Goal: Transaction & Acquisition: Subscribe to service/newsletter

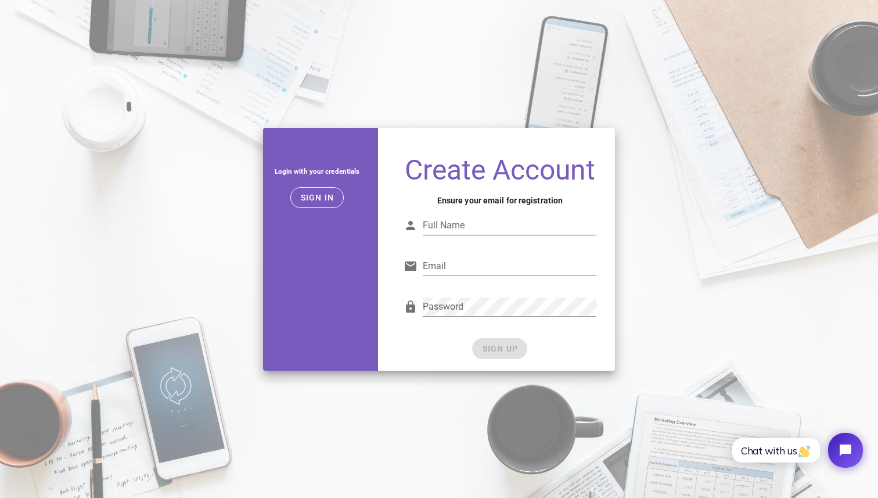
click at [497, 222] on input "Full Name" at bounding box center [510, 225] width 174 height 19
type input "Sebastian"
click at [483, 265] on input "Email" at bounding box center [510, 266] width 174 height 19
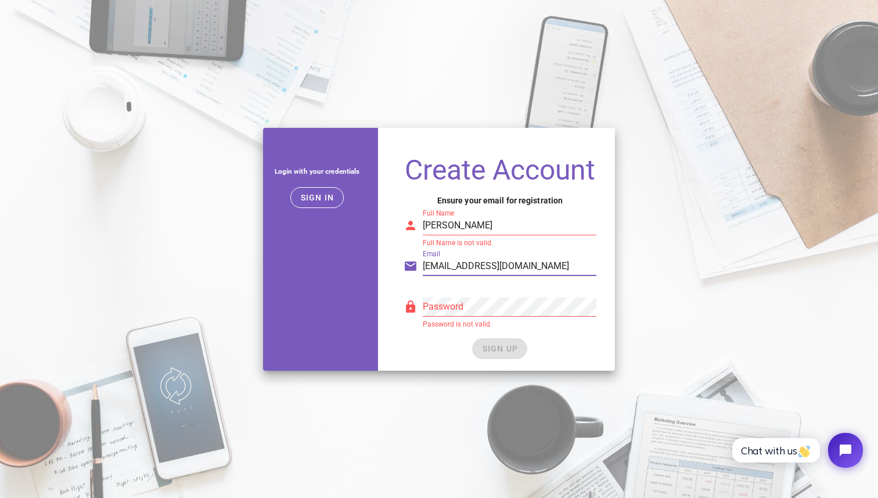
drag, startPoint x: 542, startPoint y: 270, endPoint x: 425, endPoint y: 253, distance: 118.0
click at [425, 257] on div "Email luismayala@md.com.sv" at bounding box center [510, 266] width 174 height 19
type input "l"
type input "titanfallmaster3333@gmail.com"
click at [513, 229] on input "Sebastian" at bounding box center [510, 225] width 174 height 19
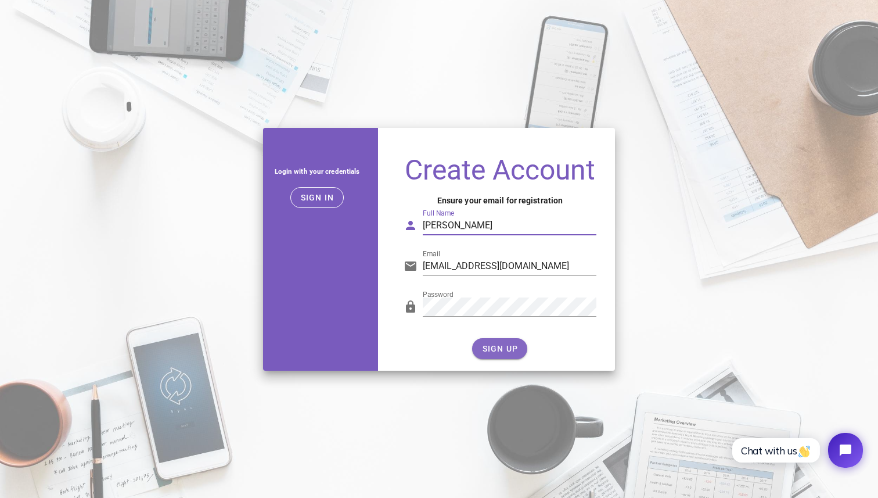
type input "Sebastian Ortiz"
click at [503, 342] on button "SIGN UP" at bounding box center [499, 348] width 55 height 21
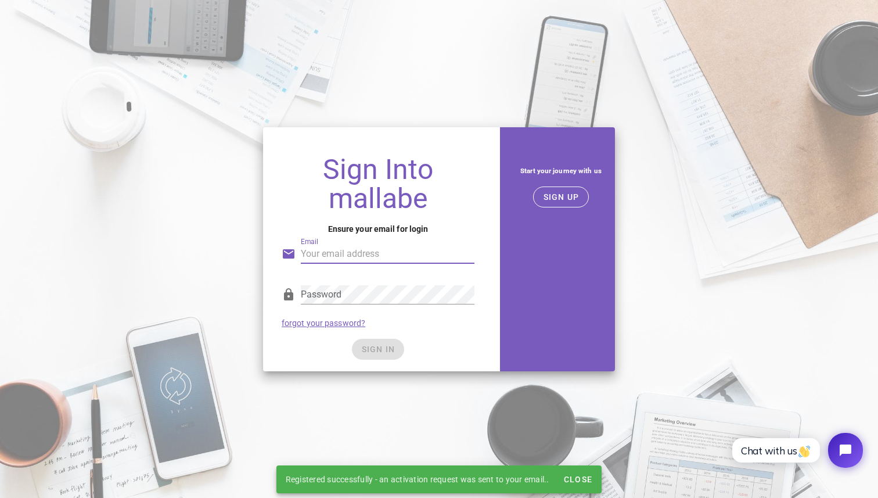
click at [424, 254] on input "Email" at bounding box center [388, 253] width 174 height 19
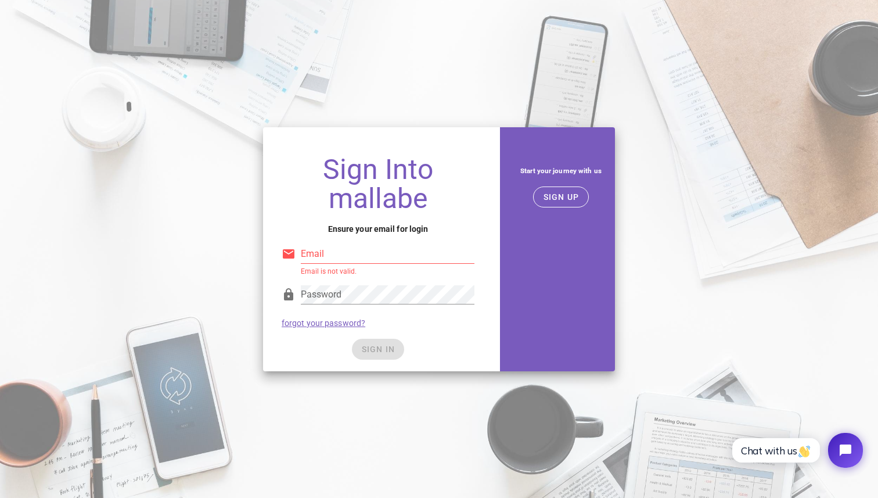
type input "titanfallmaster3333@gmail.com"
click at [453, 256] on input "titanfallmaster3333@gmail.com" at bounding box center [388, 253] width 174 height 19
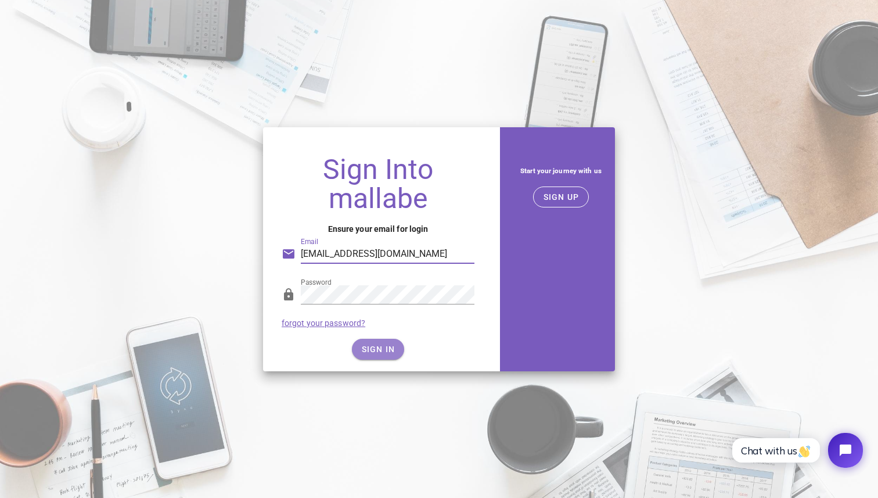
click at [378, 354] on button "SIGN IN" at bounding box center [378, 349] width 53 height 21
click at [365, 346] on span "SIGN IN" at bounding box center [378, 348] width 34 height 9
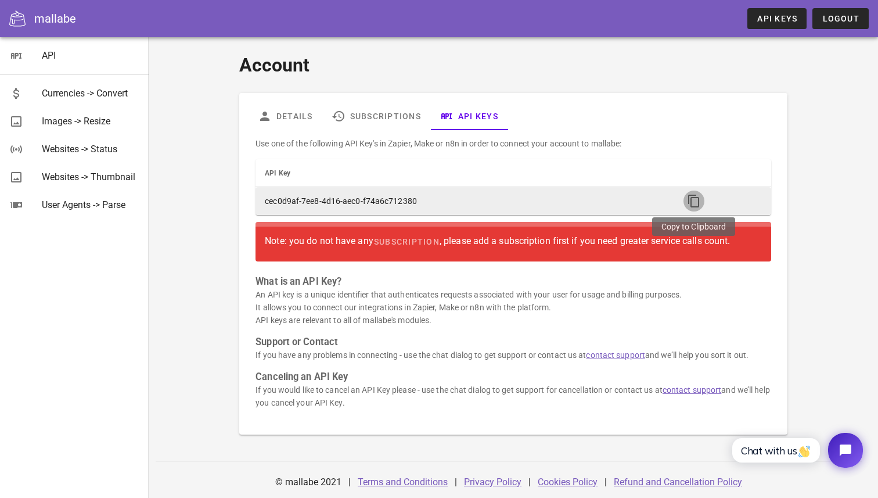
click at [692, 196] on icon "button" at bounding box center [694, 201] width 14 height 14
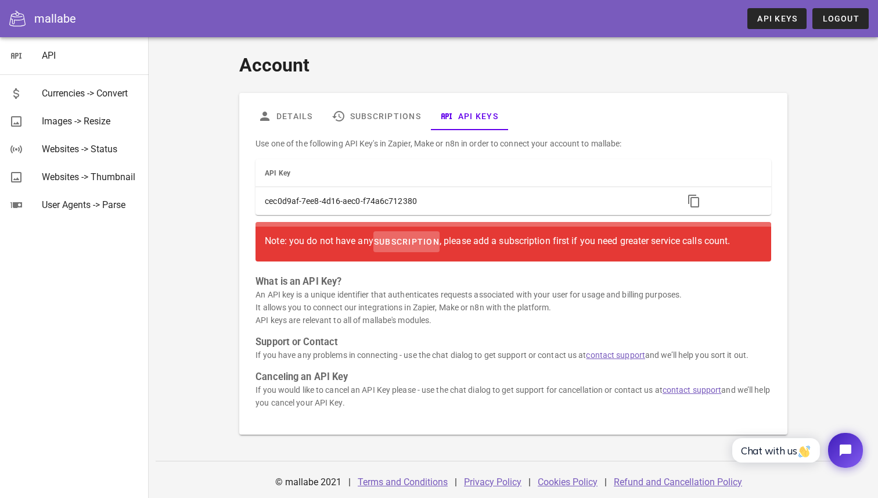
click at [426, 245] on span "subscription" at bounding box center [406, 241] width 66 height 9
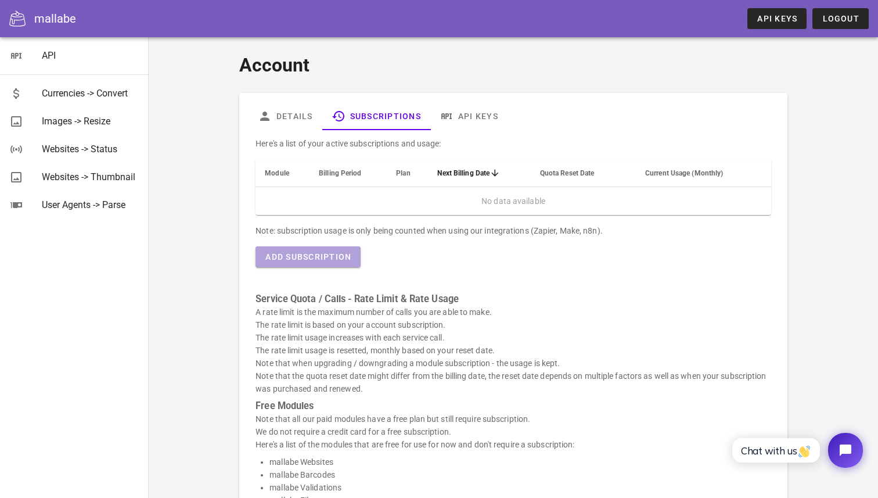
click at [330, 254] on span "Add Subscription" at bounding box center [308, 256] width 87 height 9
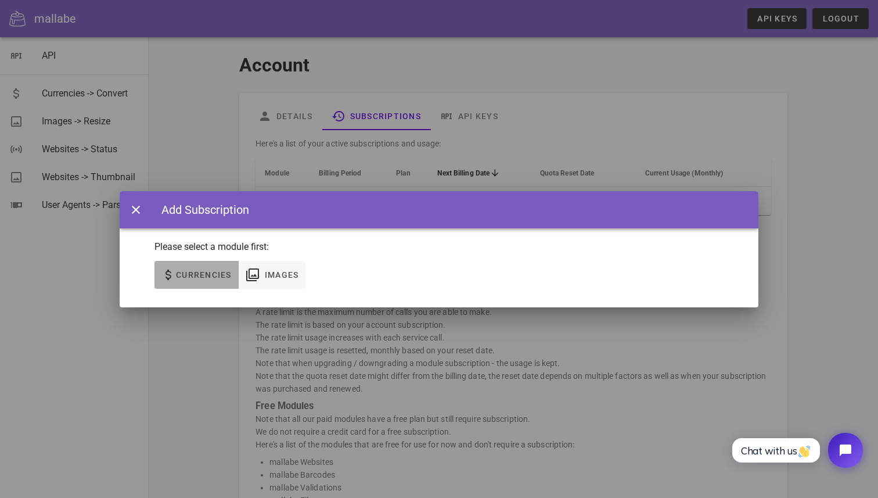
click at [199, 268] on span "Currencies" at bounding box center [196, 275] width 70 height 14
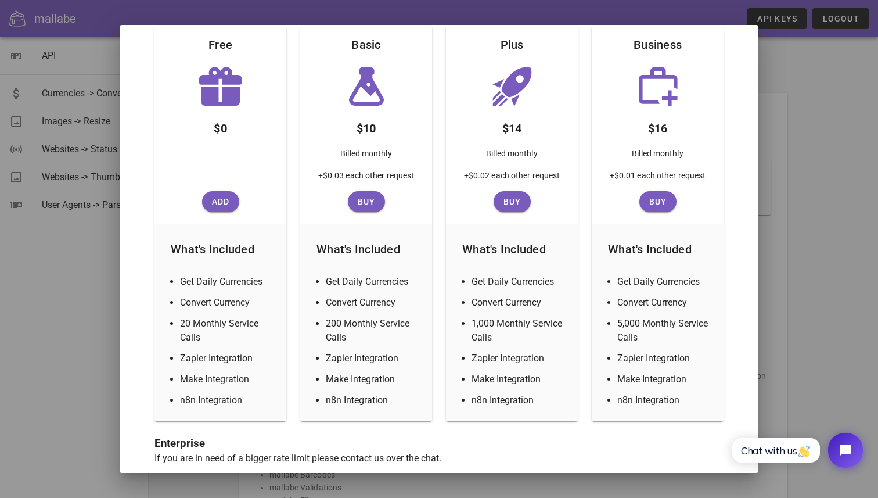
scroll to position [167, 0]
